Goal: Find specific page/section: Find specific page/section

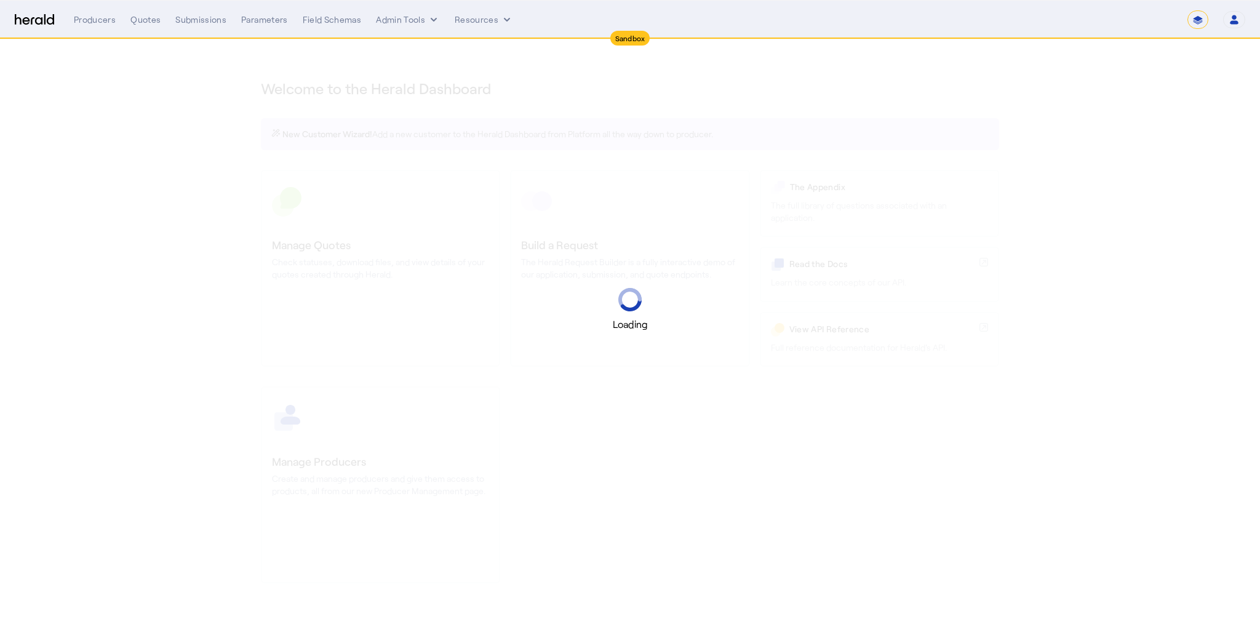
select select "*******"
select select "pfm_2v8p_herald_api"
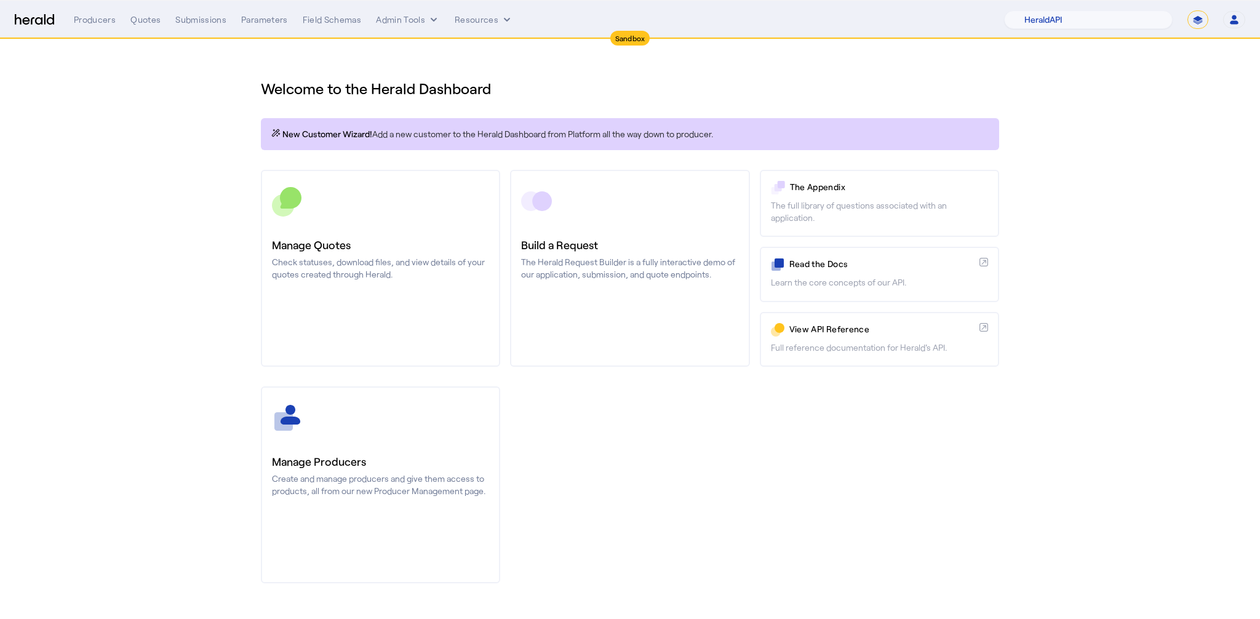
click at [230, 70] on section "Welcome to the Herald Dashboard New Customer Wizard! Add a new customer to the …" at bounding box center [630, 323] width 1260 height 568
click at [211, 26] on div "Producers Quotes Submissions Parameters Field Schemas Admin Tools Resources 1Fo…" at bounding box center [659, 19] width 1171 height 18
click at [210, 20] on div "Submissions" at bounding box center [200, 20] width 51 height 12
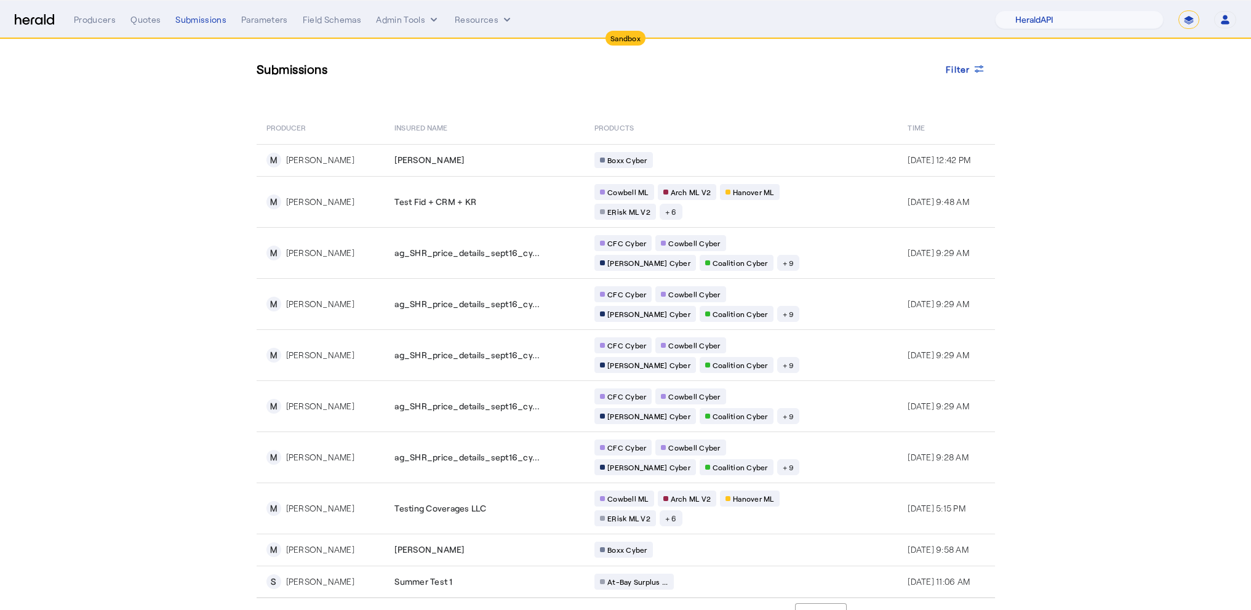
scroll to position [39, 0]
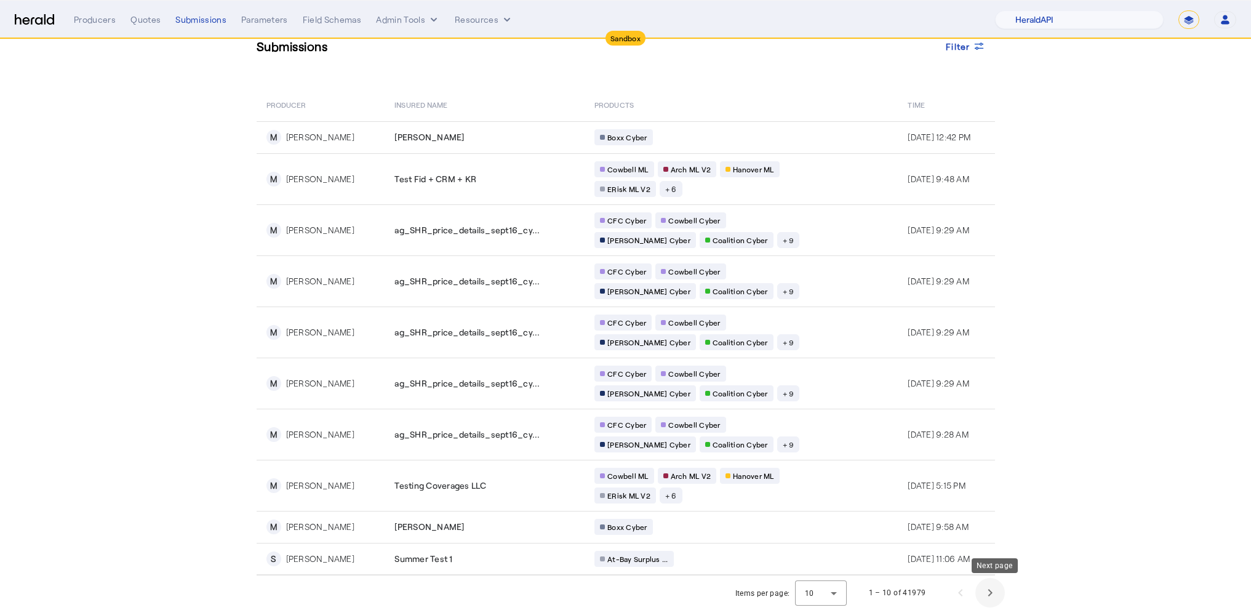
click at [1001, 587] on span "Next page" at bounding box center [990, 593] width 30 height 30
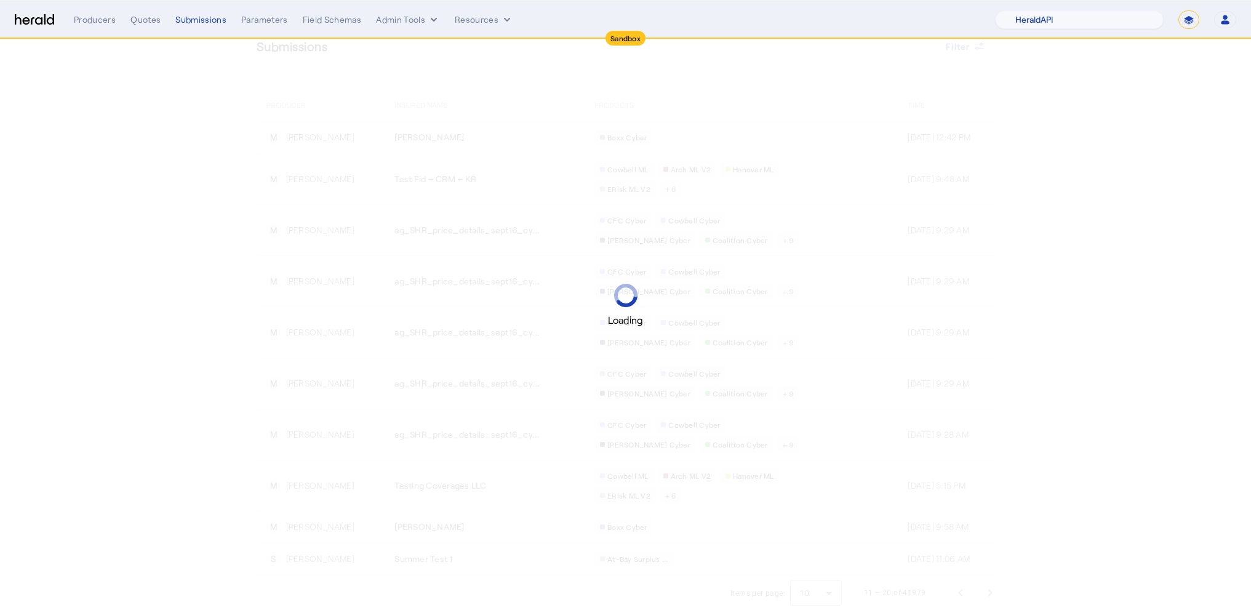
scroll to position [0, 0]
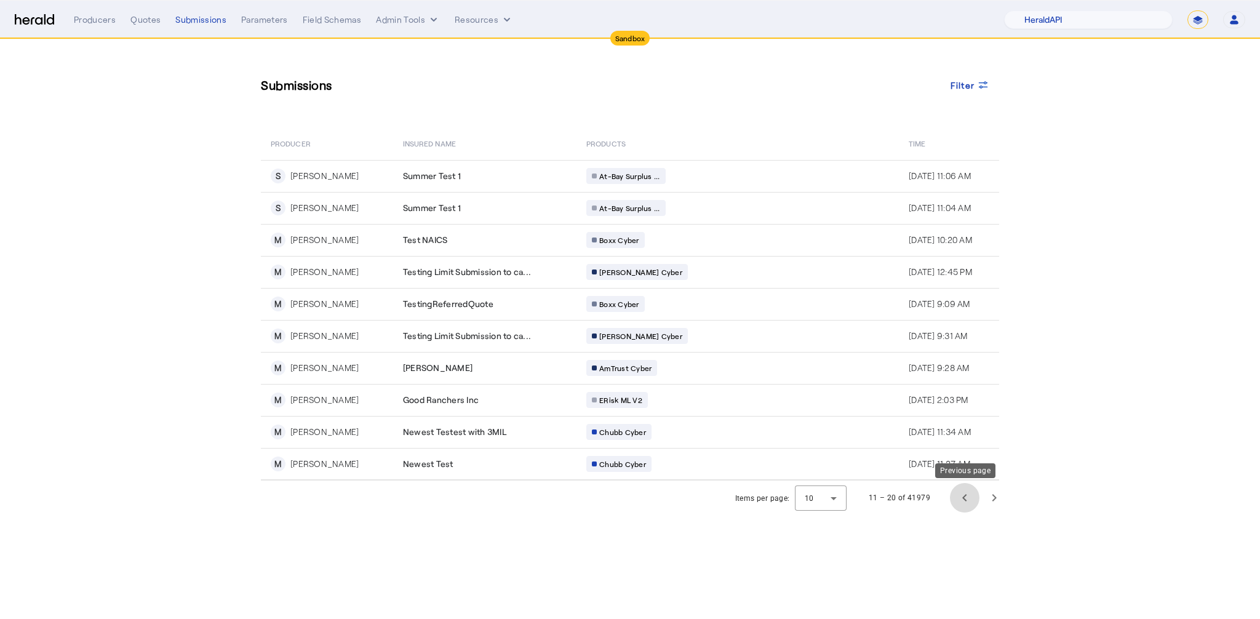
click at [966, 500] on span "Previous page" at bounding box center [965, 498] width 30 height 30
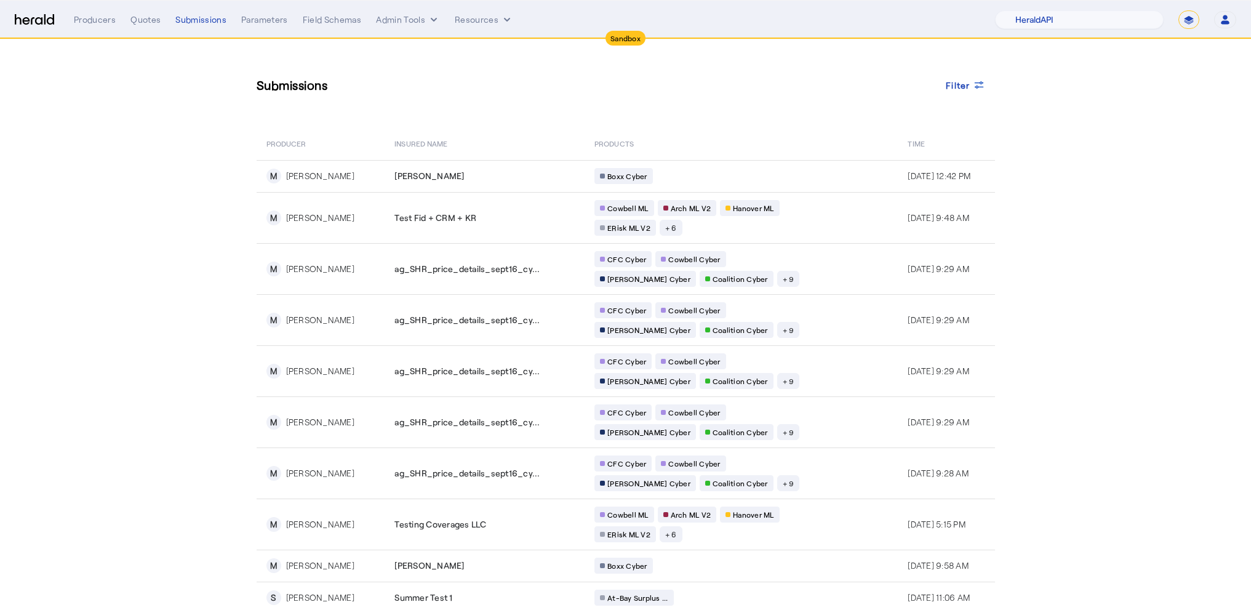
click at [93, 33] on nav "Sandbox Menu Producers Quotes Submissions Parameters Field Schemas Admin Tools …" at bounding box center [625, 20] width 1251 height 38
click at [92, 28] on div "Producers Quotes Submissions Parameters Field Schemas Admin Tools Resources 1Fo…" at bounding box center [655, 19] width 1162 height 18
click at [95, 16] on div "Producers" at bounding box center [95, 20] width 42 height 12
